Goal: Task Accomplishment & Management: Manage account settings

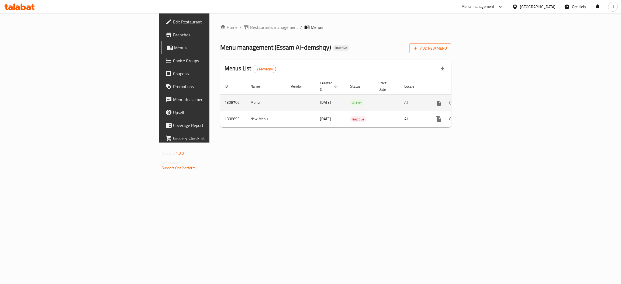
click at [481, 100] on icon "enhanced table" at bounding box center [477, 103] width 6 height 6
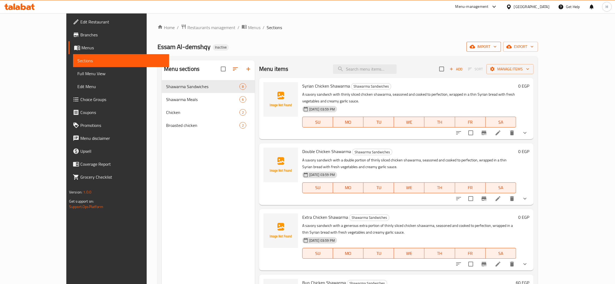
click at [497, 46] on span "import" at bounding box center [484, 46] width 26 height 7
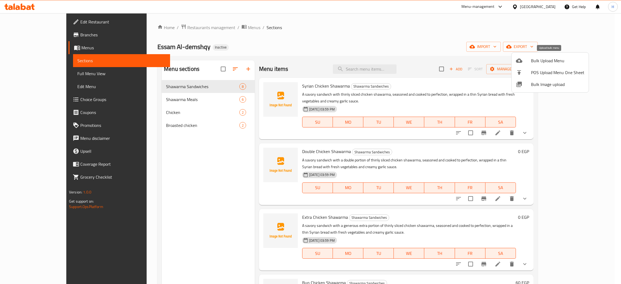
click at [546, 61] on span "Bulk Upload Menu" at bounding box center [557, 60] width 53 height 6
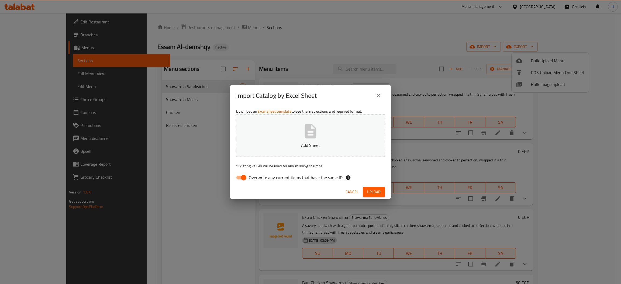
click at [241, 173] on input "Overwrite any current items that have the same ID." at bounding box center [243, 178] width 31 height 10
checkbox input "false"
click at [370, 193] on span "Upload" at bounding box center [373, 192] width 13 height 7
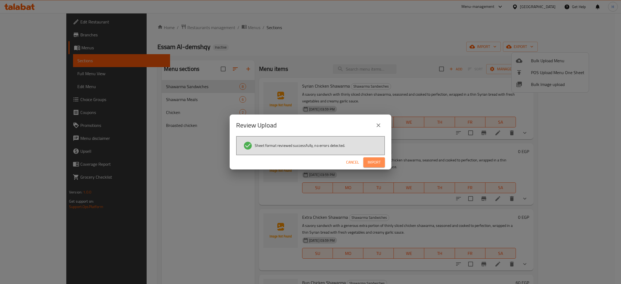
click at [371, 160] on span "Import" at bounding box center [374, 162] width 13 height 7
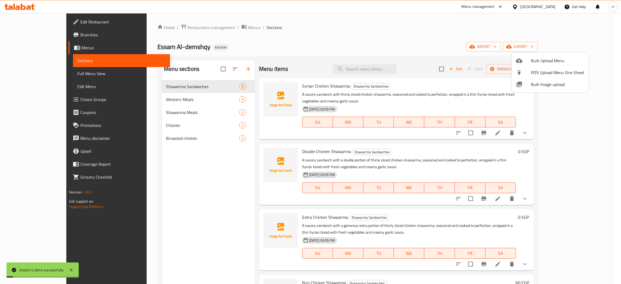
click at [26, 73] on div at bounding box center [310, 142] width 621 height 284
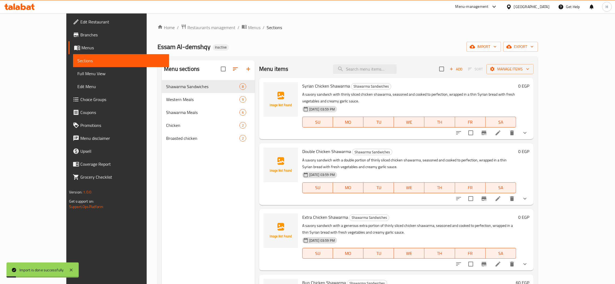
click at [77, 73] on span "Full Menu View" at bounding box center [120, 73] width 87 height 6
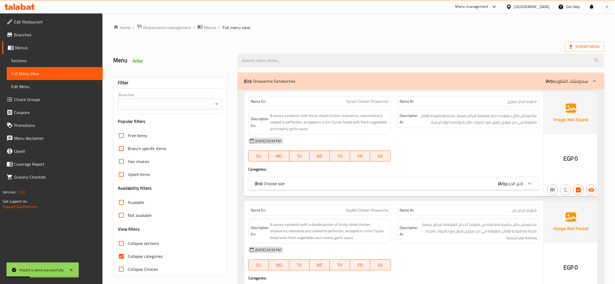
scroll to position [81, 0]
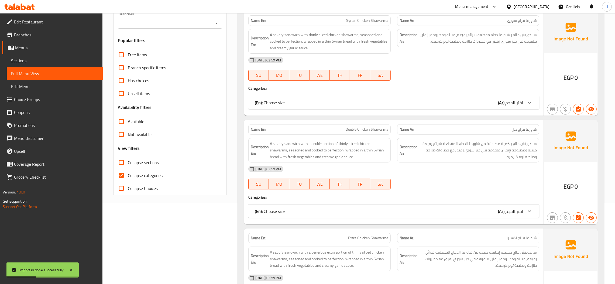
click at [121, 164] on input "Collapse sections" at bounding box center [121, 162] width 13 height 13
checkbox input "true"
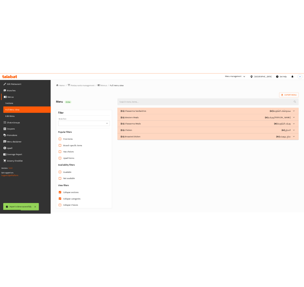
scroll to position [3, 0]
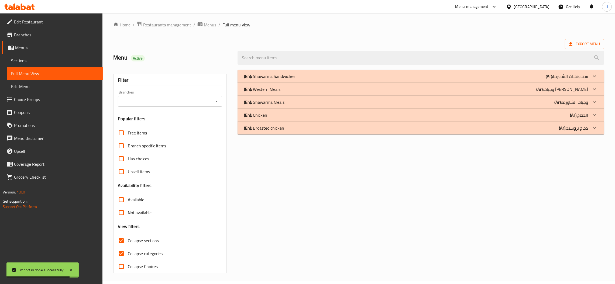
click at [596, 88] on icon at bounding box center [594, 89] width 6 height 6
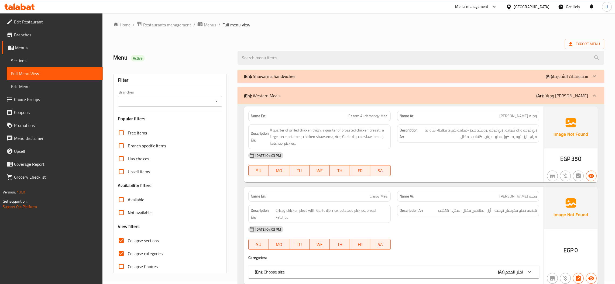
drag, startPoint x: 282, startPoint y: 95, endPoint x: 255, endPoint y: 95, distance: 26.7
click at [255, 95] on div "(En): Western Meals (Ar): وجبات الغربي" at bounding box center [416, 95] width 344 height 6
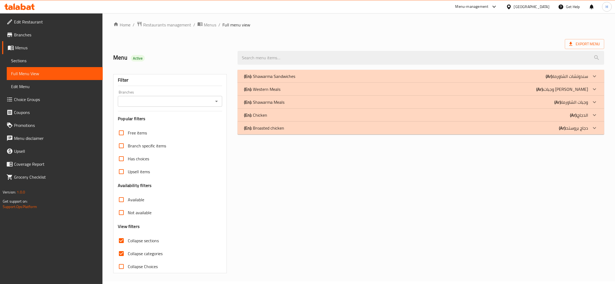
click at [342, 86] on div "(En): Western Meals (Ar): وجبات الغربي" at bounding box center [416, 89] width 344 height 6
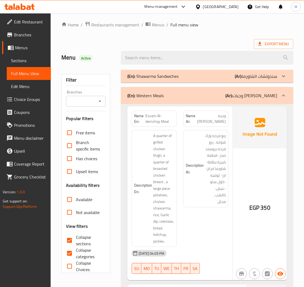
click at [158, 118] on span "Essam Al-demshqy Meal" at bounding box center [160, 118] width 29 height 11
copy span "Essam Al-demshqy Meal"
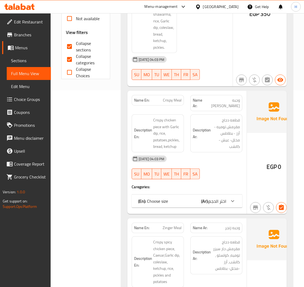
scroll to position [205, 0]
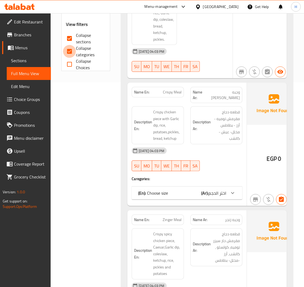
click at [71, 52] on input "Collapse categories" at bounding box center [69, 51] width 13 height 13
checkbox input "false"
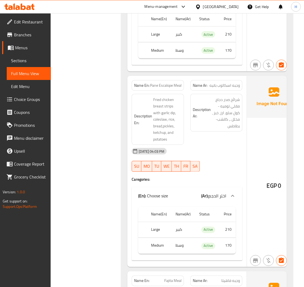
scroll to position [609, 0]
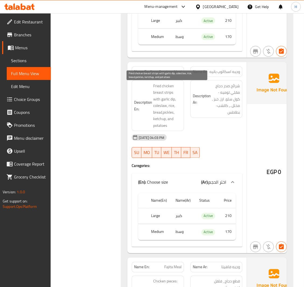
click at [170, 95] on span "Fried chicken breast strips with garlic dip, coleslaw, rice, bread,pickles, ket…" at bounding box center [167, 106] width 28 height 46
copy span "strips"
click at [161, 69] on span "Pane Escalope Meal" at bounding box center [166, 72] width 32 height 6
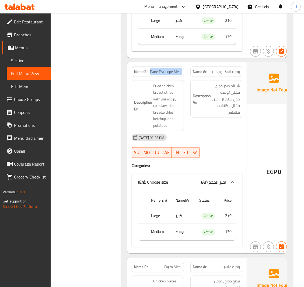
click at [161, 69] on span "Pane Escalope Meal" at bounding box center [166, 72] width 32 height 6
copy span "Pane Escalope Meal"
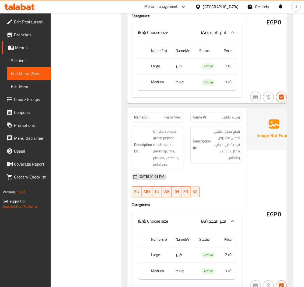
scroll to position [771, 0]
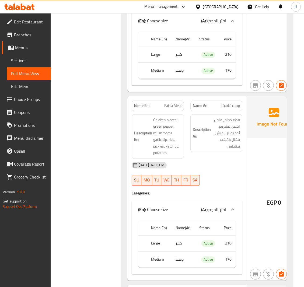
click at [172, 109] on span "Fajita Meal" at bounding box center [173, 106] width 17 height 6
copy span "Fajita Meal"
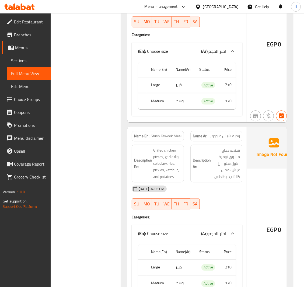
scroll to position [933, 0]
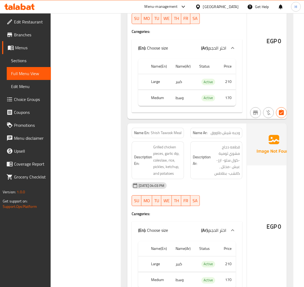
click at [167, 136] on span "Shish Tawook Meal" at bounding box center [166, 133] width 31 height 6
copy span "Shish Tawook Meal"
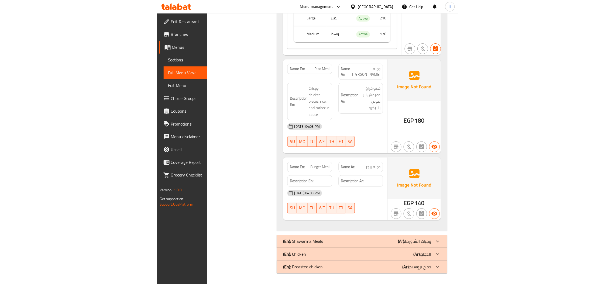
scroll to position [1079, 0]
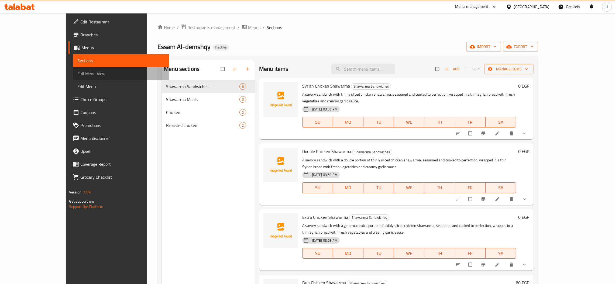
click at [77, 74] on span "Full Menu View" at bounding box center [120, 73] width 87 height 6
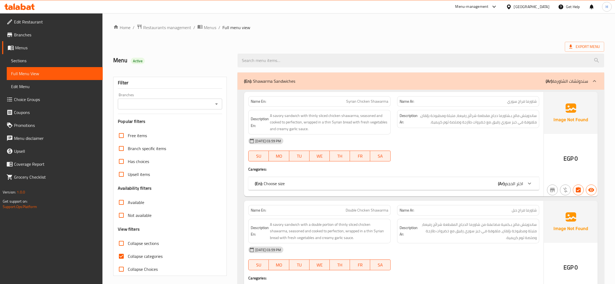
click at [122, 242] on input "Collapse sections" at bounding box center [121, 243] width 13 height 13
checkbox input "true"
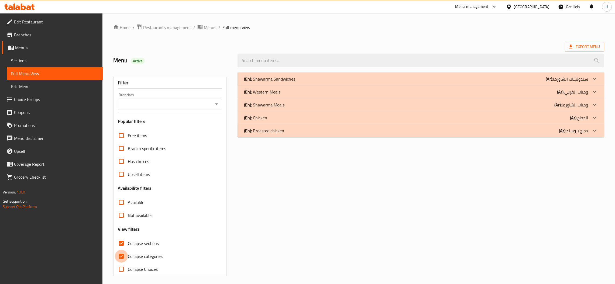
click at [122, 258] on input "Collapse categories" at bounding box center [121, 256] width 13 height 13
checkbox input "false"
click at [584, 92] on p "(Ar): وجبات الغربي" at bounding box center [572, 92] width 31 height 6
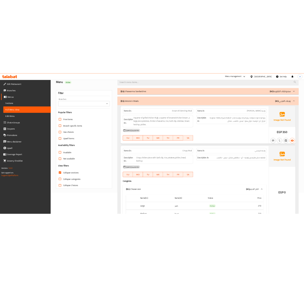
scroll to position [40, 0]
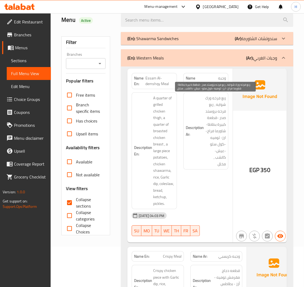
click at [207, 98] on span "ربع فرخه ورك شوايه ، ربع فرخه بروستد صدر -قطعة كبيرة بطاطا- شاورما فراخ- ارز- ث…" at bounding box center [215, 131] width 21 height 73
copy span "ورك"
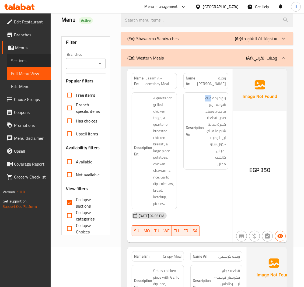
click at [21, 57] on span "Sections" at bounding box center [29, 60] width 36 height 6
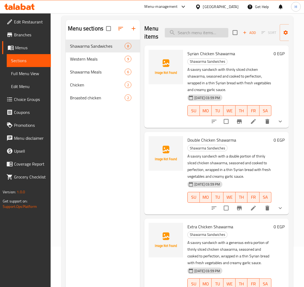
click at [187, 31] on input "search" at bounding box center [197, 32] width 64 height 9
paste input "Essam Al-demshqy Meal"
type input "Essam Al-demshqy Meal"
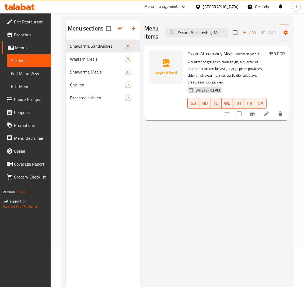
click at [265, 116] on icon at bounding box center [266, 114] width 5 height 5
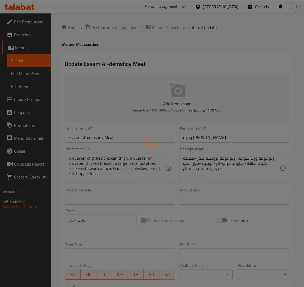
click at [93, 159] on div at bounding box center [152, 143] width 304 height 287
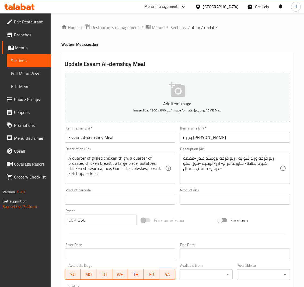
click at [98, 158] on textarea "A quarter of grilled chicken thigh, a quarter of broasted chicken breast , a la…" at bounding box center [116, 169] width 97 height 26
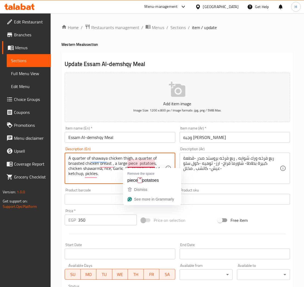
click at [138, 159] on textarea "A quarter of shawaya chicken thigh, a quarter of broasted chicken breast , a la…" at bounding box center [116, 169] width 97 height 26
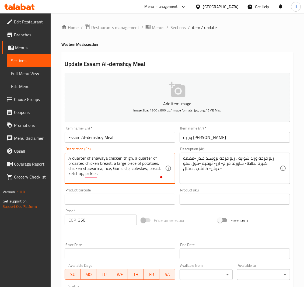
click at [135, 169] on textarea "A quarter of shawaya chicken thigh, a quarter of broasted chicken breast, a lar…" at bounding box center [116, 169] width 97 height 26
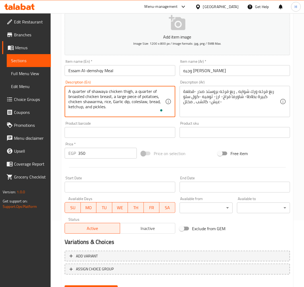
scroll to position [92, 0]
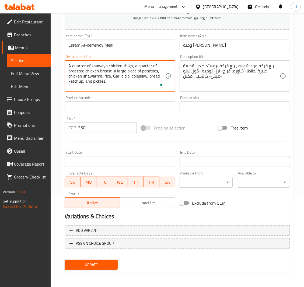
type textarea "A quarter of shawaya chicken thigh, a quarter of broasted chicken breast, a lar…"
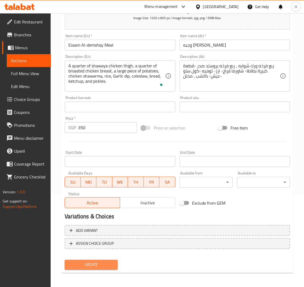
click at [93, 267] on span "Update" at bounding box center [91, 265] width 44 height 7
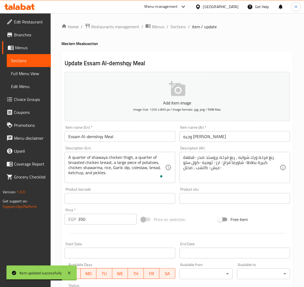
scroll to position [0, 0]
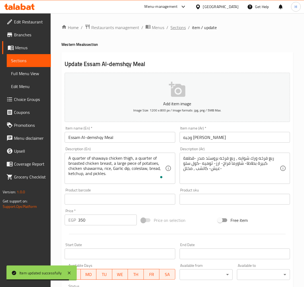
click at [176, 27] on span "Sections" at bounding box center [178, 27] width 15 height 6
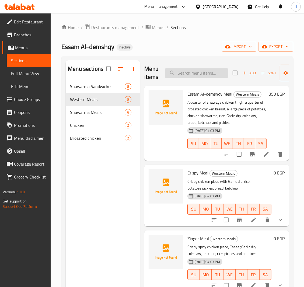
click at [187, 74] on input "search" at bounding box center [197, 72] width 64 height 9
paste input "Pane Escalope Meal"
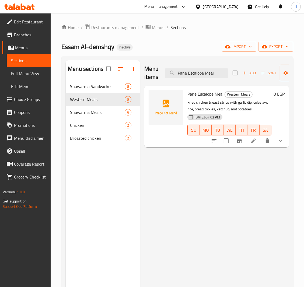
type input "Pane Escalope Meal"
click at [253, 145] on li at bounding box center [253, 141] width 15 height 10
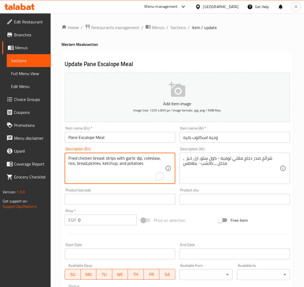
click at [109, 157] on textarea "Fried chicken breast strips with garlic dip, coleslaw, rice, bread,pickles, ket…" at bounding box center [116, 169] width 97 height 26
click at [120, 158] on textarea "Fried chicken breast slices with garlic dip, coleslaw, rice, bread,pickles, ket…" at bounding box center [116, 169] width 97 height 26
type textarea "Fried chicken breast slices, garlic dip, coleslaw, rice, bread,pickles, ketchup…"
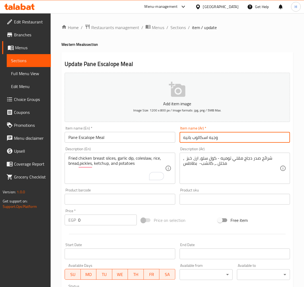
drag, startPoint x: 208, startPoint y: 137, endPoint x: 179, endPoint y: 135, distance: 29.0
click at [179, 135] on div "Item name (Ar)   * وجبه اسكالوب بانيه Item name (Ar) *" at bounding box center [235, 134] width 115 height 21
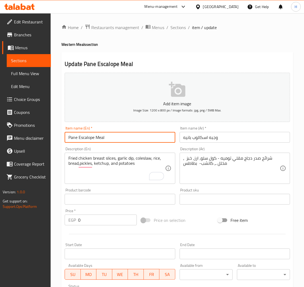
drag, startPoint x: 94, startPoint y: 137, endPoint x: 47, endPoint y: 136, distance: 46.9
click at [47, 136] on div "Edit Restaurant Branches Menus Sections Full Menu View Edit Menu Choice Groups …" at bounding box center [152, 203] width 304 height 380
paste input "Escalope Pan"
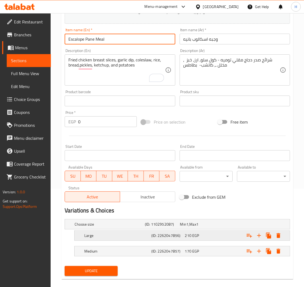
scroll to position [105, 0]
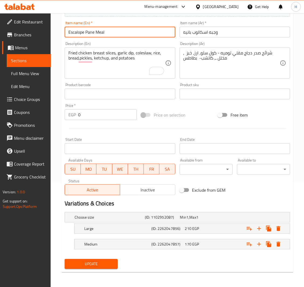
type input "Escalope Pane Meal"
click at [92, 266] on span "Update" at bounding box center [91, 264] width 44 height 7
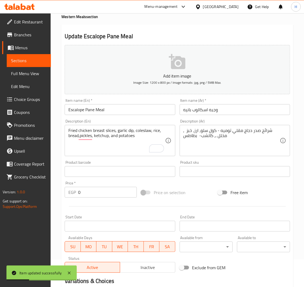
scroll to position [0, 0]
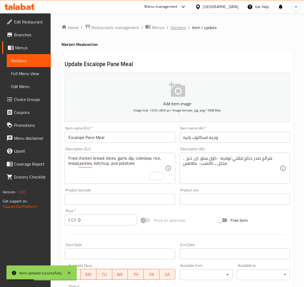
click at [174, 28] on span "Sections" at bounding box center [178, 27] width 15 height 6
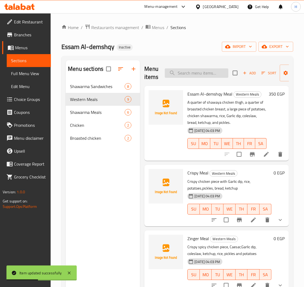
click at [189, 75] on input "search" at bounding box center [197, 72] width 64 height 9
paste input "Fajita Meal"
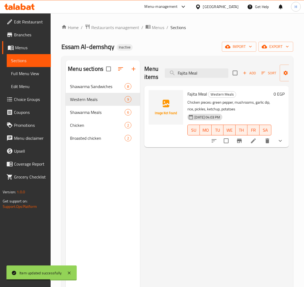
type input "Fajita Meal"
click at [254, 143] on icon at bounding box center [254, 141] width 6 height 6
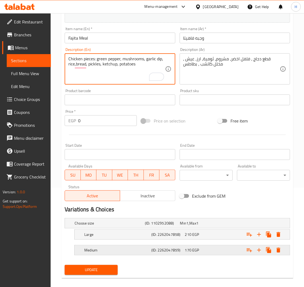
scroll to position [105, 0]
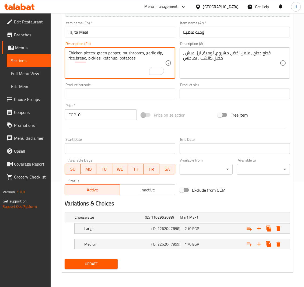
type textarea "Chicken pieces: green pepper, mushrooms, garlic dip, rice,bread, pickles, ketch…"
click at [94, 264] on span "Update" at bounding box center [91, 264] width 44 height 7
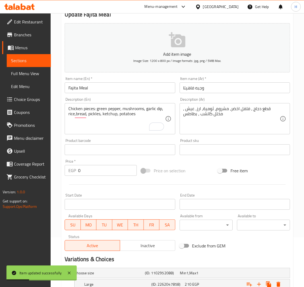
scroll to position [0, 0]
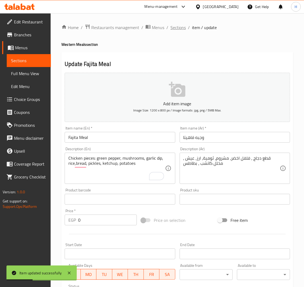
click at [177, 27] on span "Sections" at bounding box center [178, 27] width 15 height 6
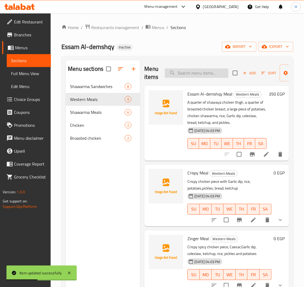
click at [179, 71] on input "search" at bounding box center [197, 72] width 64 height 9
paste input "Shish Tawook Meal"
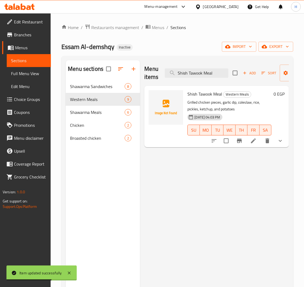
type input "Shish Tawook Meal"
click at [255, 142] on icon at bounding box center [254, 141] width 6 height 6
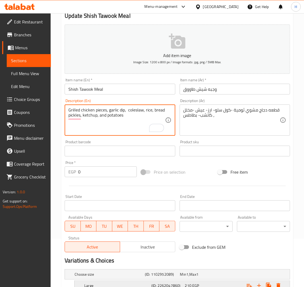
scroll to position [105, 0]
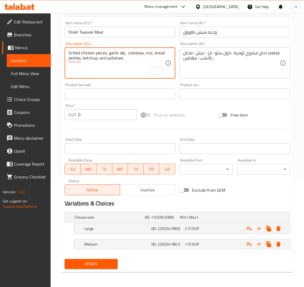
type textarea "Grilled chicken pieces, garlic dip, coleslaw, rice, bread pickles, ketchup, and…"
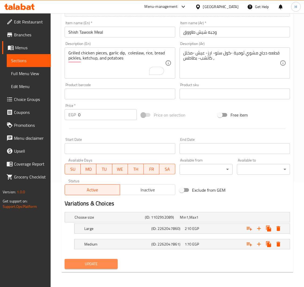
click at [91, 266] on span "Update" at bounding box center [91, 264] width 44 height 7
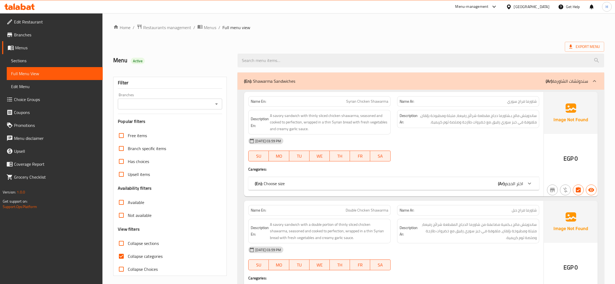
click at [123, 246] on input "Collapse sections" at bounding box center [121, 243] width 13 height 13
checkbox input "true"
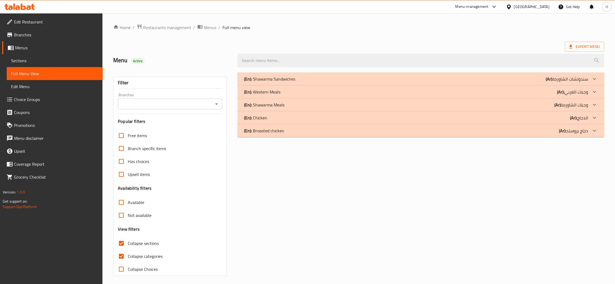
click at [123, 255] on input "Collapse categories" at bounding box center [121, 256] width 13 height 13
checkbox input "false"
click at [506, 94] on div "(En): Western Meals (Ar): وجبات الغربي" at bounding box center [416, 92] width 344 height 6
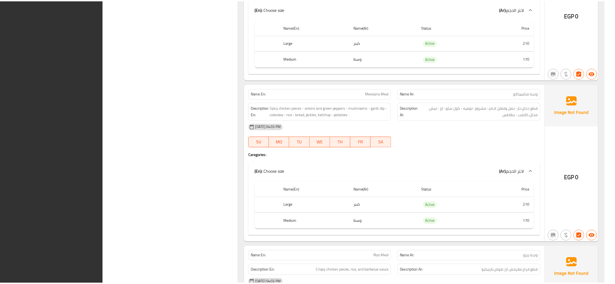
scroll to position [1072, 0]
